Goal: Task Accomplishment & Management: Complete application form

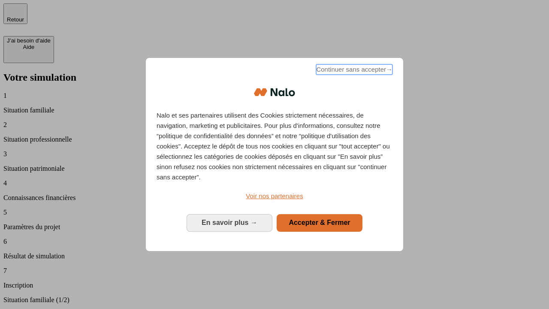
click at [353, 71] on span "Continuer sans accepter →" at bounding box center [354, 69] width 76 height 10
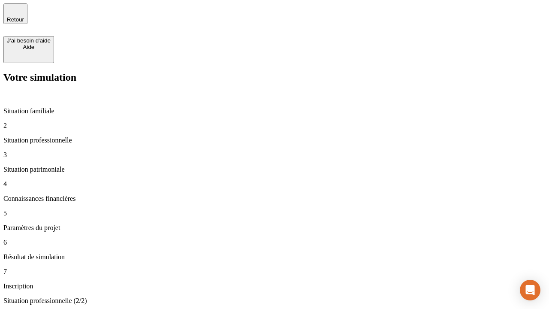
type input "70 000"
type input "1 000"
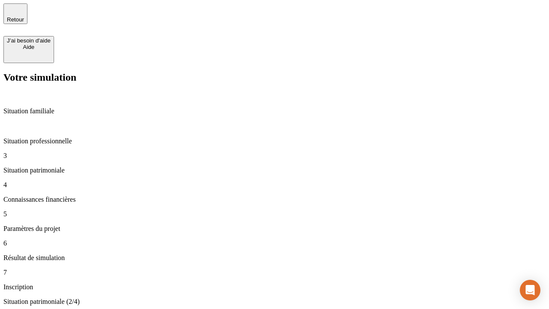
type input "800"
type input "6"
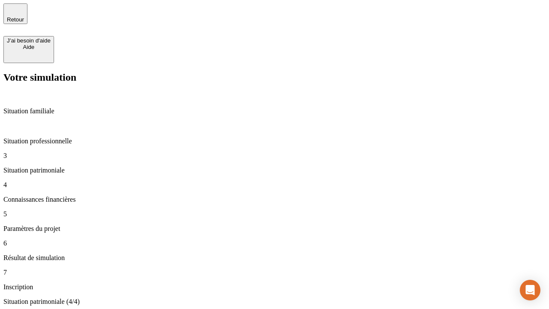
type input "400"
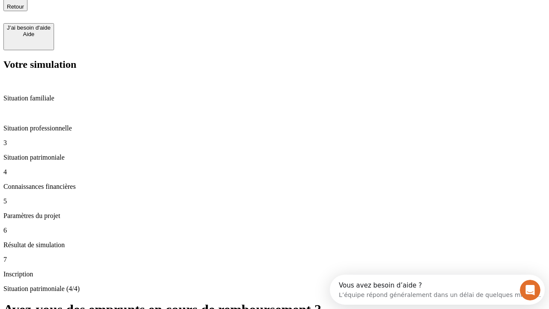
type input "3"
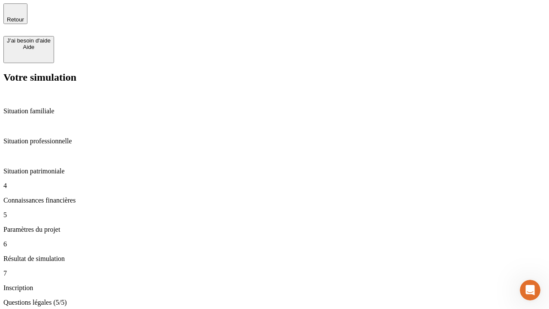
type input "35"
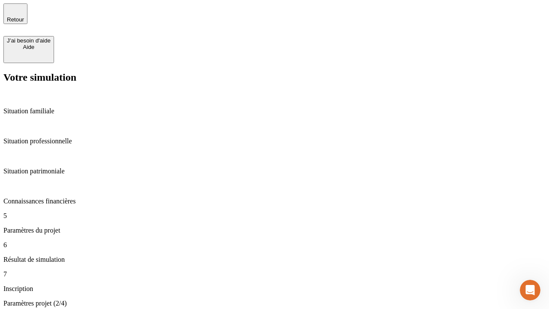
type input "500"
type input "640"
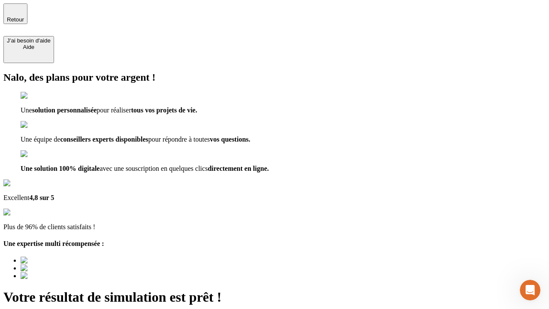
type input "[EMAIL_ADDRESS][DOMAIN_NAME]"
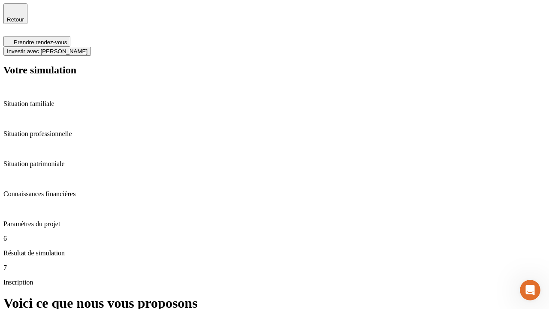
click at [87, 48] on span "Investir avec [PERSON_NAME]" at bounding box center [47, 51] width 81 height 6
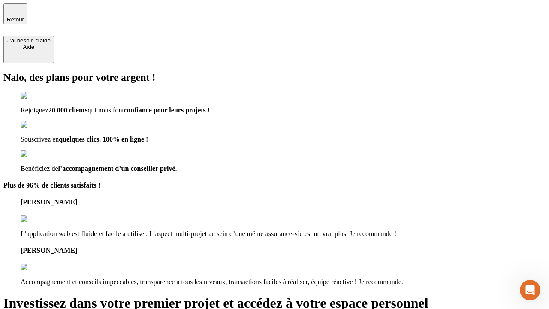
type input "[PERSON_NAME][EMAIL_ADDRESS][DOMAIN_NAME]"
